Goal: Transaction & Acquisition: Download file/media

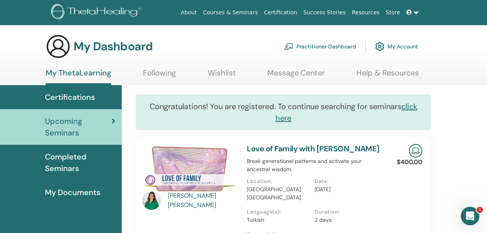
click at [66, 167] on span "Completed Seminars" at bounding box center [80, 162] width 71 height 23
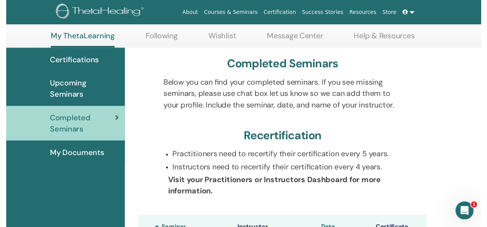
scroll to position [82, 0]
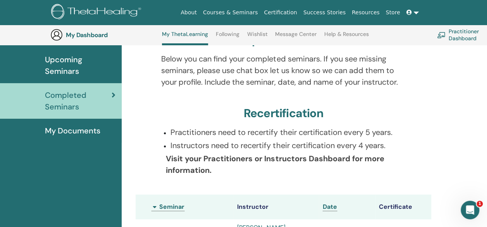
click at [487, 145] on html "About Courses & Seminars Certification Success Stories Resources Store [PERSON_…" at bounding box center [243, 31] width 487 height 227
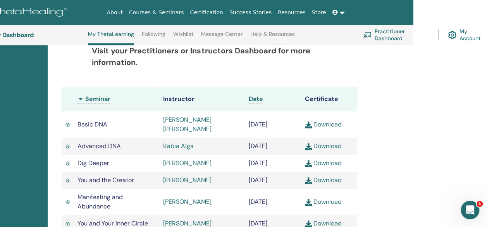
scroll to position [230, 74]
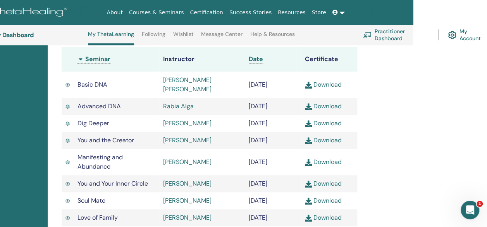
click at [321, 83] on link "Download" at bounding box center [323, 85] width 37 height 8
click at [312, 110] on link "Download" at bounding box center [323, 106] width 37 height 8
click at [308, 127] on img at bounding box center [308, 124] width 7 height 7
click at [308, 145] on img at bounding box center [308, 141] width 7 height 7
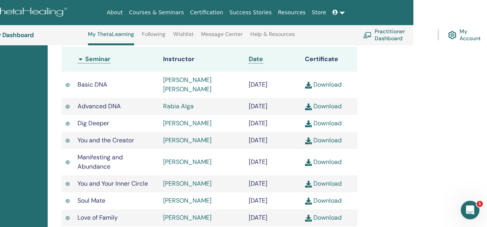
click at [307, 166] on img at bounding box center [308, 162] width 7 height 7
click at [308, 188] on img at bounding box center [308, 184] width 7 height 7
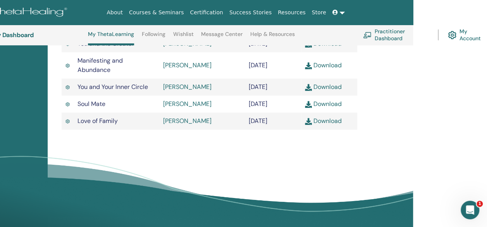
scroll to position [328, 74]
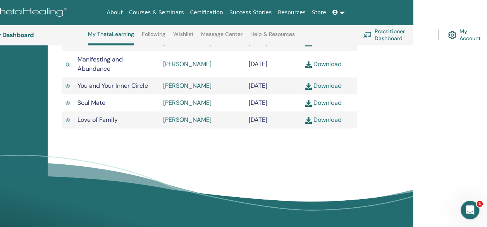
click at [309, 107] on img at bounding box center [308, 103] width 7 height 7
click at [310, 124] on img at bounding box center [308, 120] width 7 height 7
click at [381, 157] on div "Completed Seminars Below you can find your completed seminars. If you see missi…" at bounding box center [230, 5] width 365 height 455
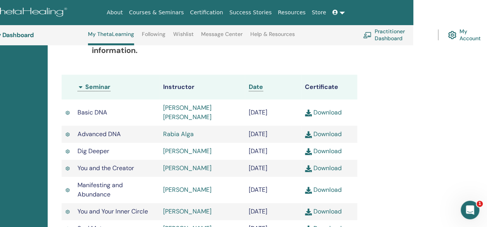
scroll to position [200, 74]
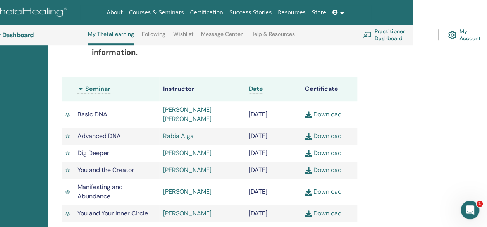
drag, startPoint x: 490, startPoint y: 102, endPoint x: 331, endPoint y: 68, distance: 162.5
click at [331, 68] on div "Completed Seminars Below you can find your completed seminars. If you see missi…" at bounding box center [209, 90] width 314 height 370
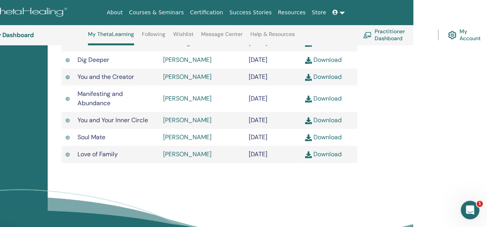
scroll to position [293, 74]
